Goal: Task Accomplishment & Management: Manage account settings

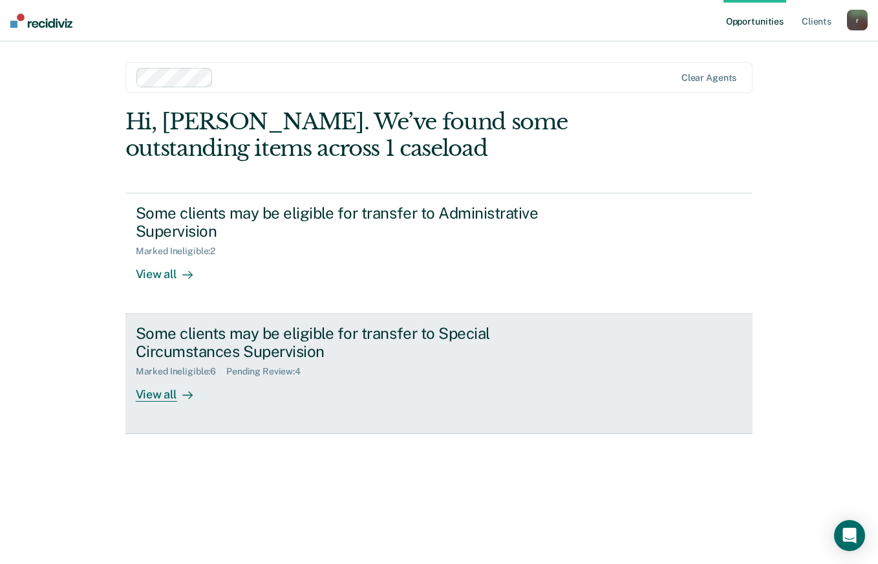
click at [177, 396] on div at bounding box center [185, 394] width 16 height 15
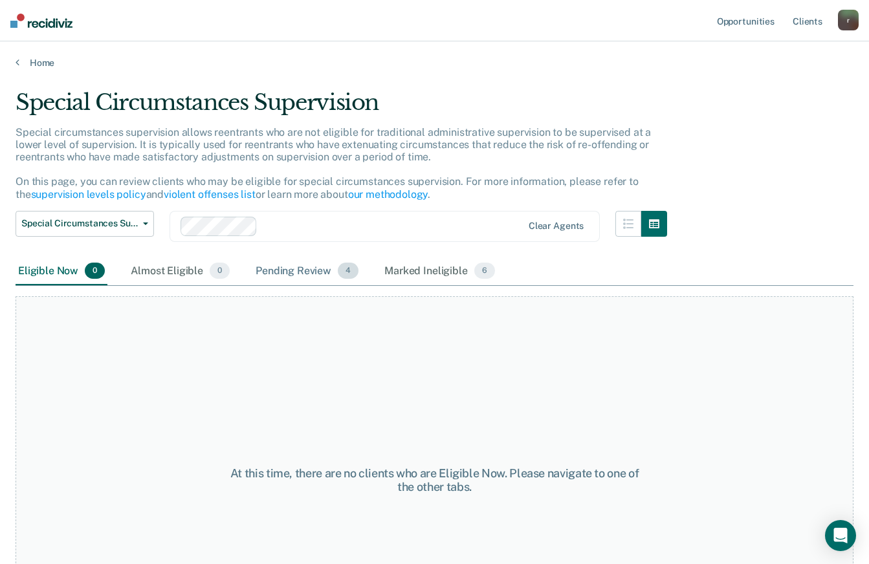
click at [294, 272] on div "Pending Review 4" at bounding box center [307, 271] width 108 height 28
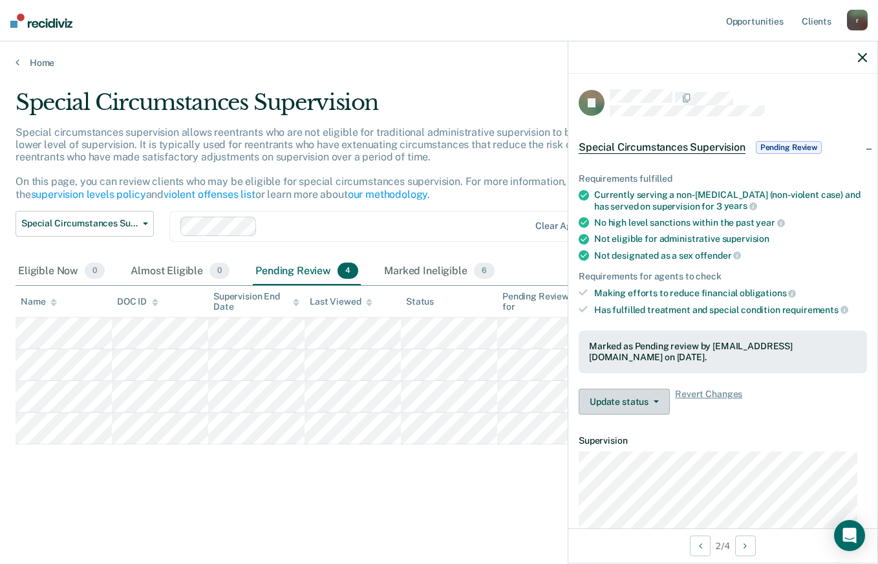
click at [640, 407] on button "Update status" at bounding box center [624, 402] width 91 height 26
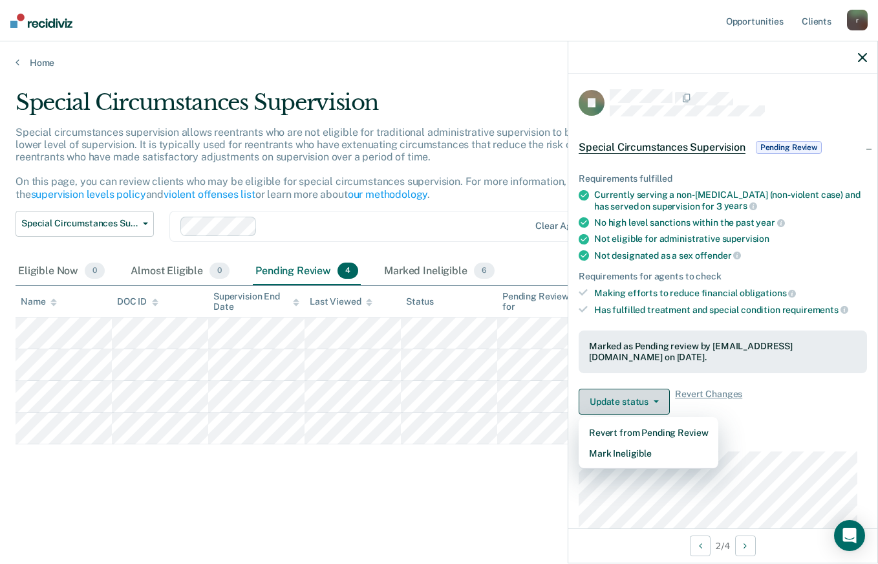
click at [639, 402] on button "Update status" at bounding box center [624, 402] width 91 height 26
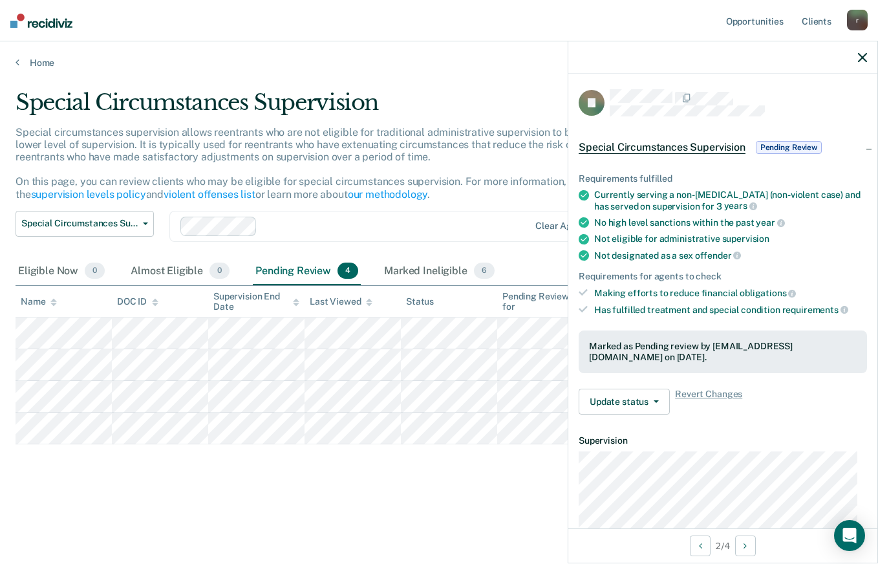
click at [785, 151] on span "Pending Review" at bounding box center [789, 147] width 66 height 13
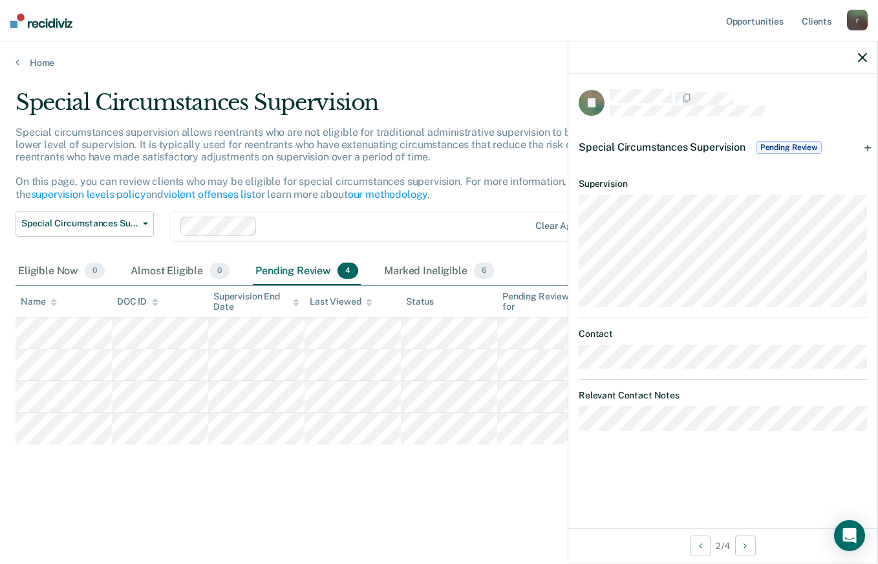
click at [785, 149] on span "Pending Review" at bounding box center [789, 147] width 66 height 13
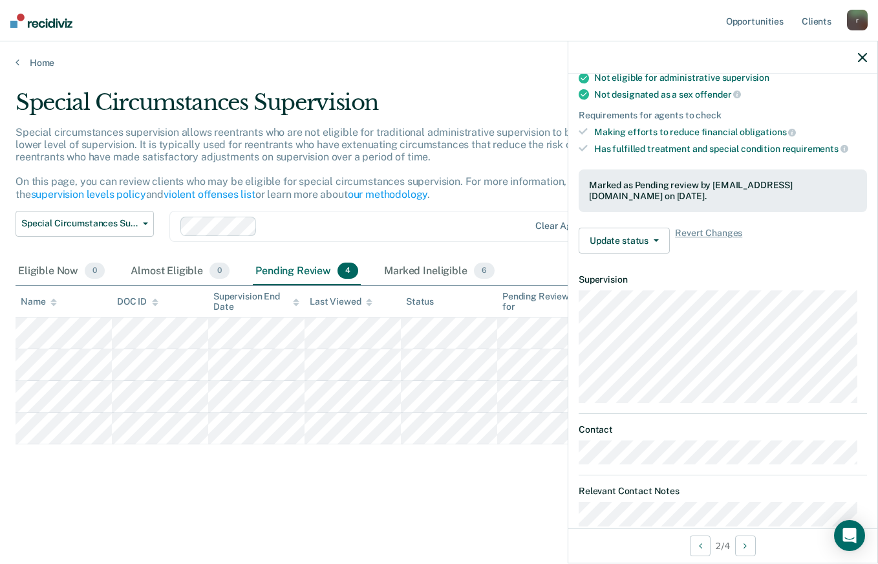
scroll to position [184, 0]
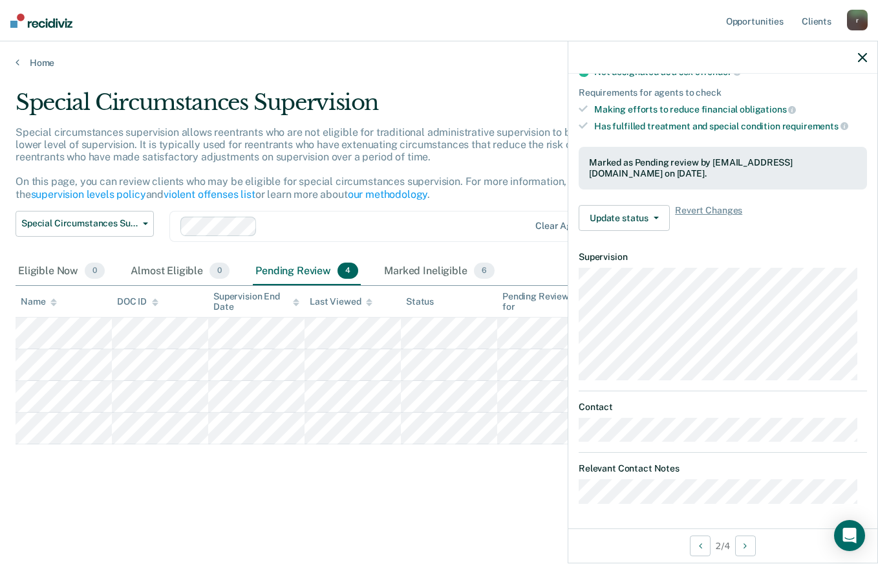
click at [444, 105] on div "Special Circumstances Supervision" at bounding box center [345, 107] width 659 height 37
